Goal: Task Accomplishment & Management: Use online tool/utility

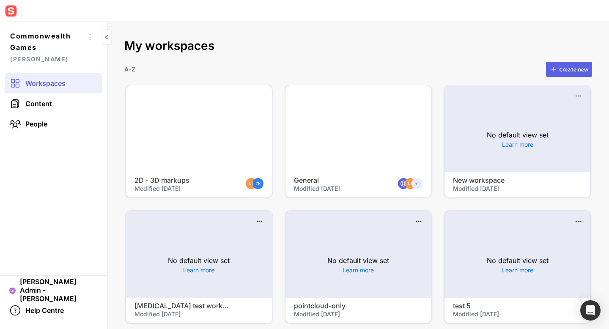
click at [209, 117] on div at bounding box center [199, 128] width 146 height 87
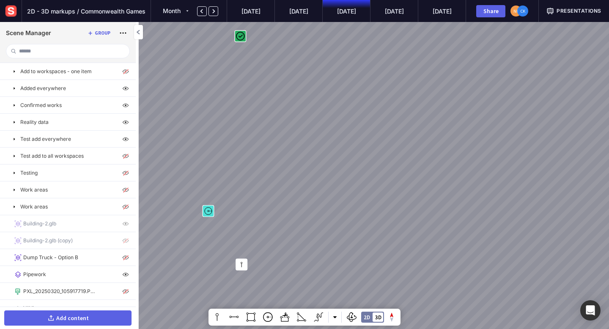
click at [38, 315] on button "Add content" at bounding box center [67, 318] width 127 height 15
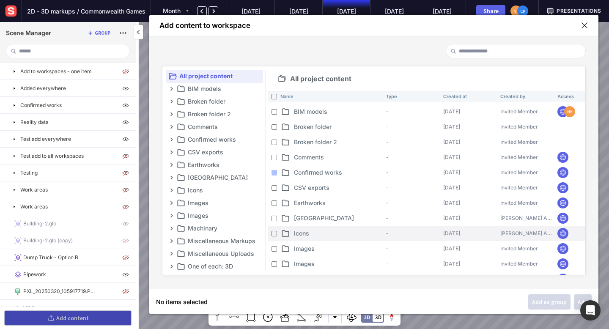
scroll to position [64, 0]
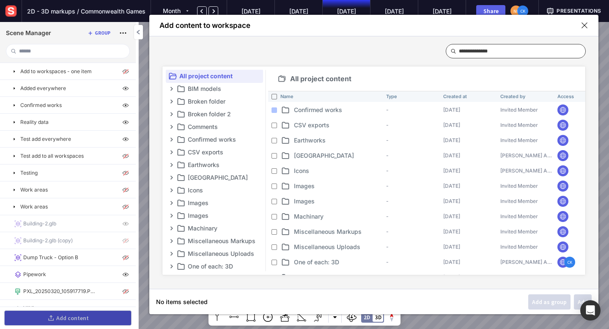
click at [494, 51] on input at bounding box center [519, 51] width 120 height 14
type input "*"
click at [16, 9] on img at bounding box center [10, 10] width 15 height 15
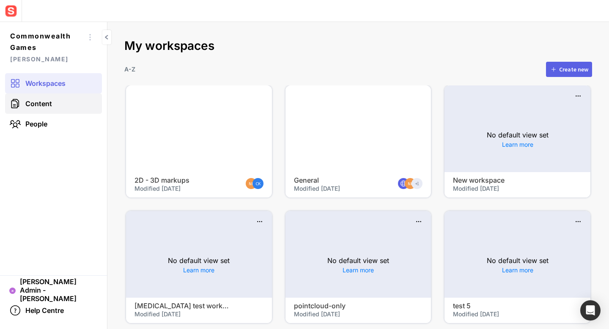
click at [66, 110] on link "Content" at bounding box center [53, 104] width 97 height 20
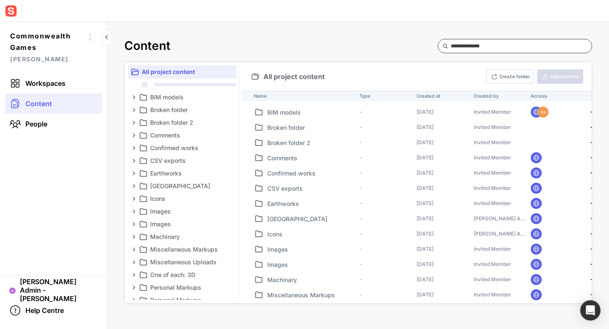
click at [525, 41] on input at bounding box center [518, 46] width 134 height 14
type input "*"
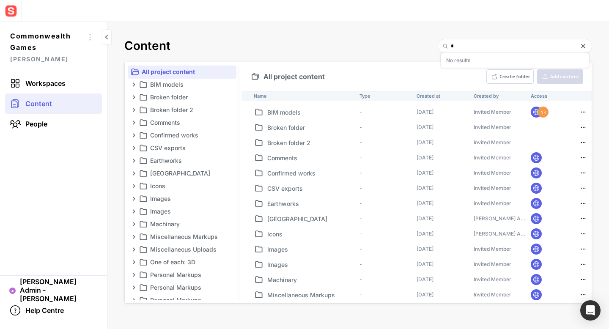
click at [440, 6] on mapp-top-nav at bounding box center [304, 11] width 609 height 22
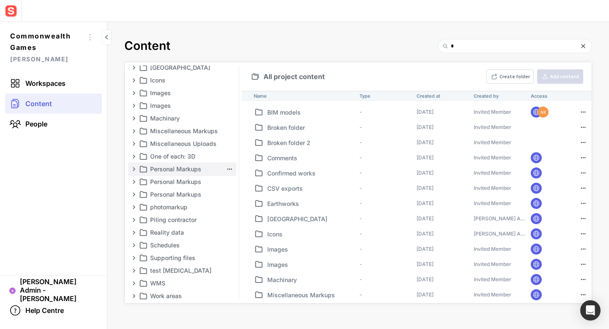
scroll to position [109, 0]
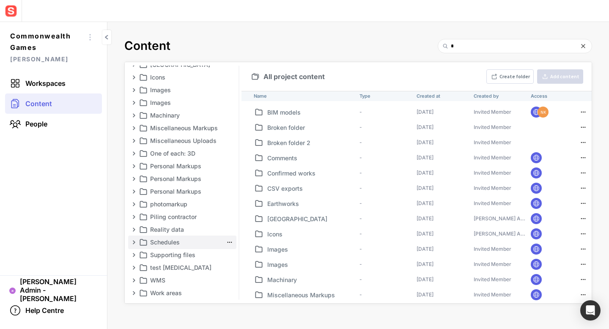
click at [169, 243] on p "Schedules" at bounding box center [186, 242] width 73 height 10
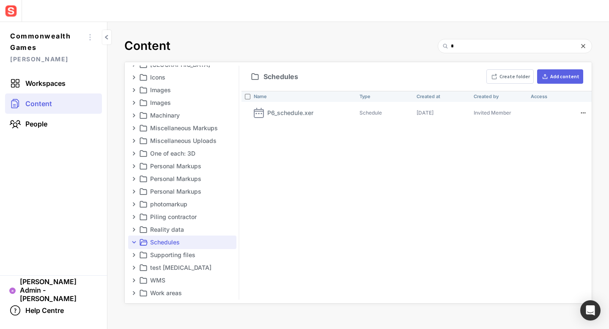
click at [415, 185] on div "Name Type Created at Created by Access P6_schedule.xer Schedule [DATE] Invited …" at bounding box center [417, 197] width 350 height 212
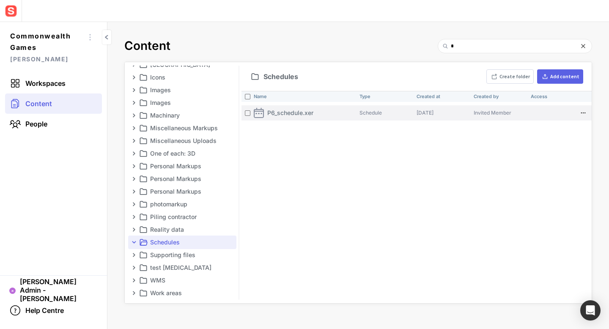
click at [301, 114] on p "P6_schedule.xer" at bounding box center [291, 112] width 46 height 9
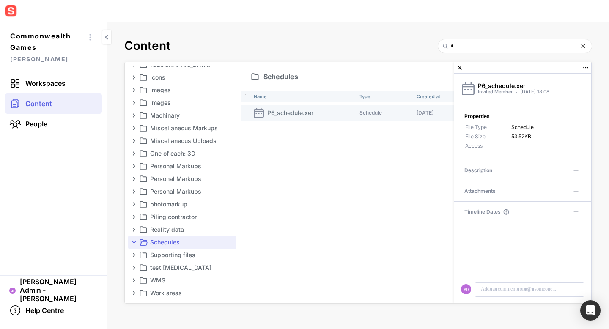
click at [317, 163] on div "Name Type Created at Created by Access P6_schedule.xer Schedule [DATE] Invited …" at bounding box center [417, 197] width 350 height 212
click at [581, 45] on mapp-icon at bounding box center [584, 46] width 10 height 14
click at [51, 80] on span "Workspaces" at bounding box center [45, 83] width 40 height 8
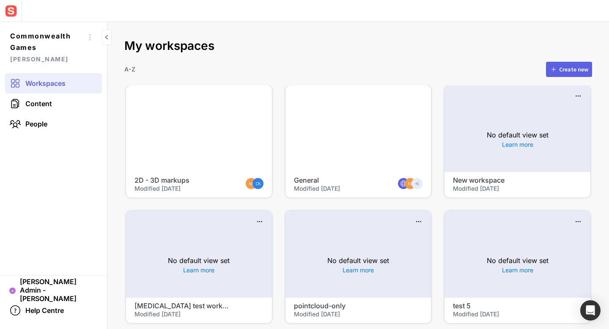
click at [193, 133] on div at bounding box center [199, 128] width 146 height 87
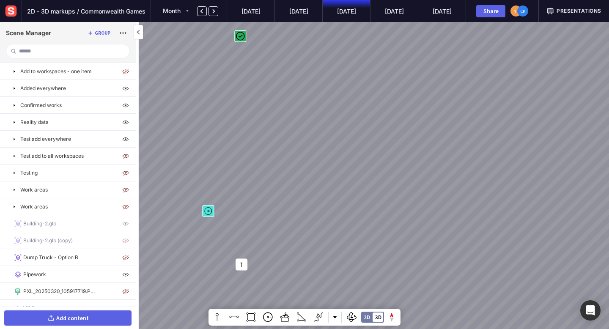
click at [69, 315] on div "Add content" at bounding box center [72, 318] width 33 height 6
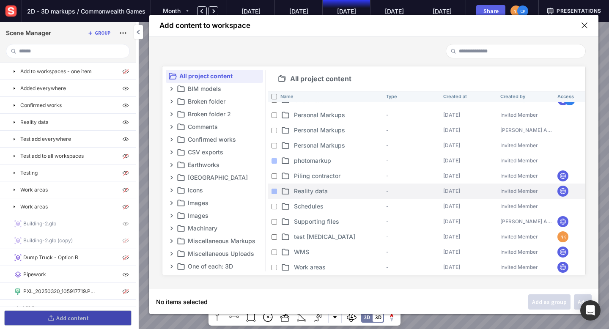
scroll to position [229, 0]
click at [305, 187] on p "Reality data" at bounding box center [338, 191] width 89 height 9
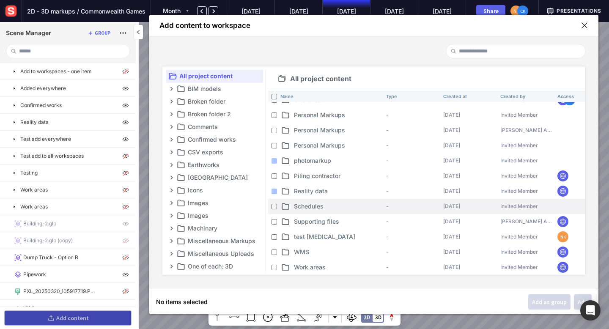
click at [306, 208] on p "Schedules" at bounding box center [338, 206] width 89 height 9
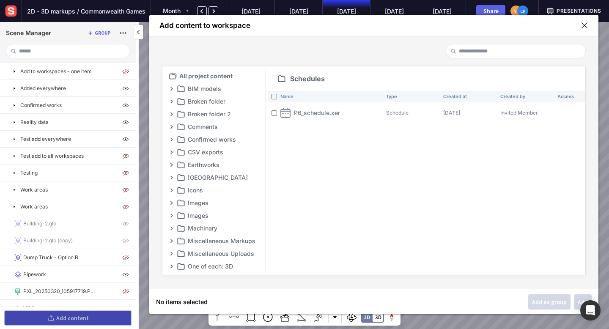
scroll to position [141, 0]
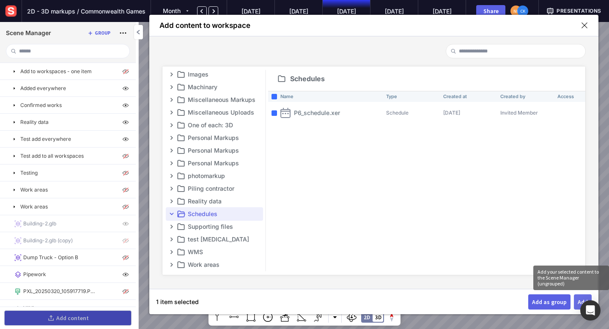
click at [583, 298] on button "Add" at bounding box center [583, 302] width 18 height 15
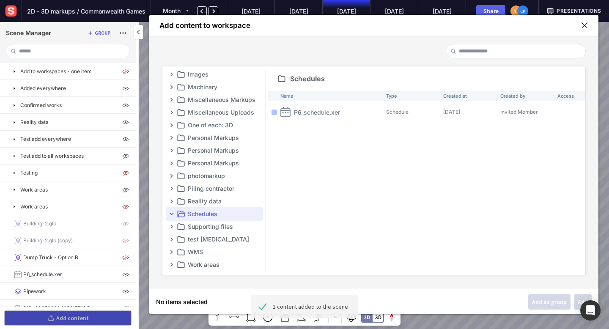
click at [585, 27] on mapp-icon at bounding box center [585, 26] width 8 height 8
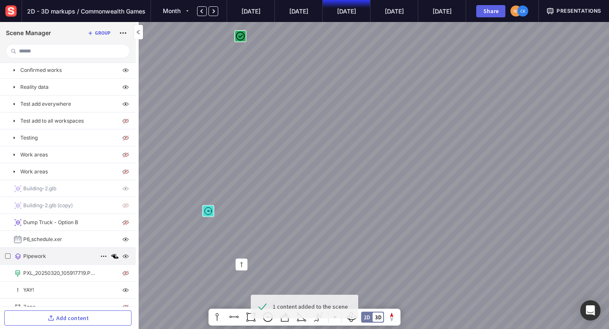
scroll to position [44, 0]
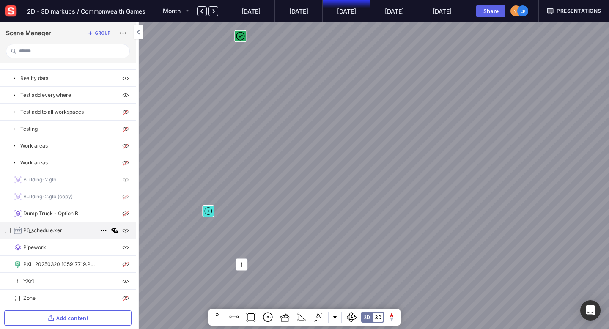
click at [122, 232] on img at bounding box center [126, 231] width 10 height 10
click at [55, 234] on p "P6_schedule.xer" at bounding box center [42, 231] width 39 height 8
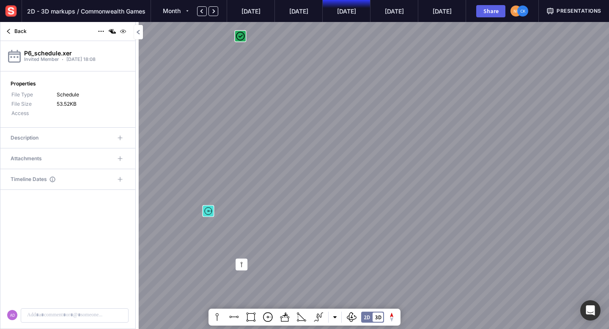
click at [55, 234] on mapp-content-details-comments "AD" at bounding box center [67, 259] width 135 height 139
click at [122, 29] on img at bounding box center [123, 31] width 10 height 10
click at [14, 60] on mapp-icon at bounding box center [14, 56] width 13 height 13
